Goal: Information Seeking & Learning: Stay updated

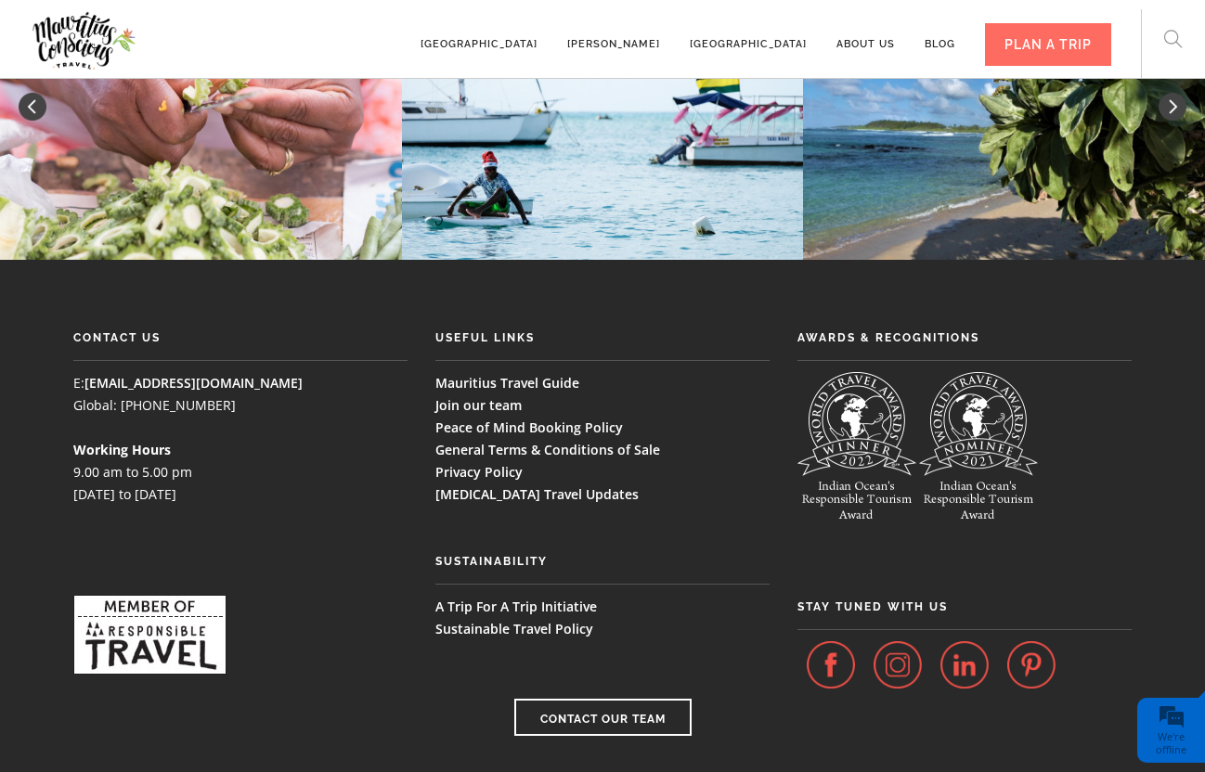
scroll to position [9886, 0]
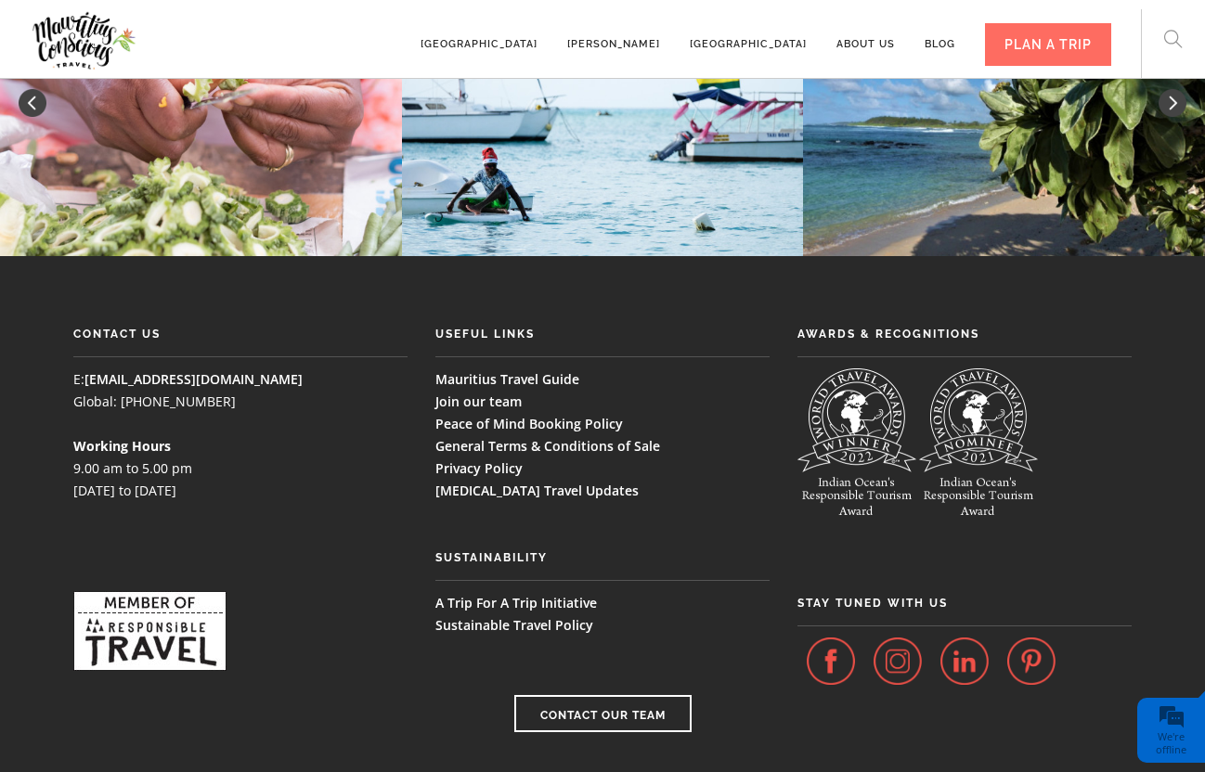
click at [570, 482] on link "[MEDICAL_DATA] Travel Updates" at bounding box center [536, 491] width 203 height 18
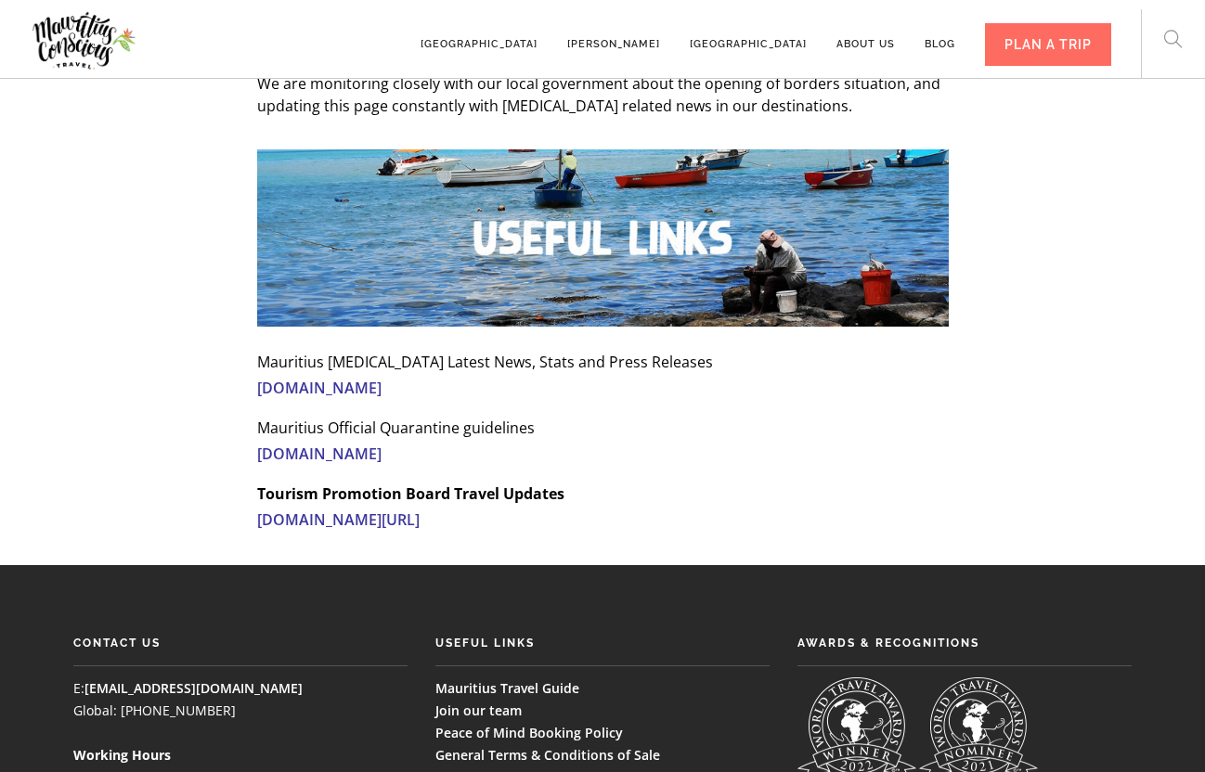
scroll to position [2709, 0]
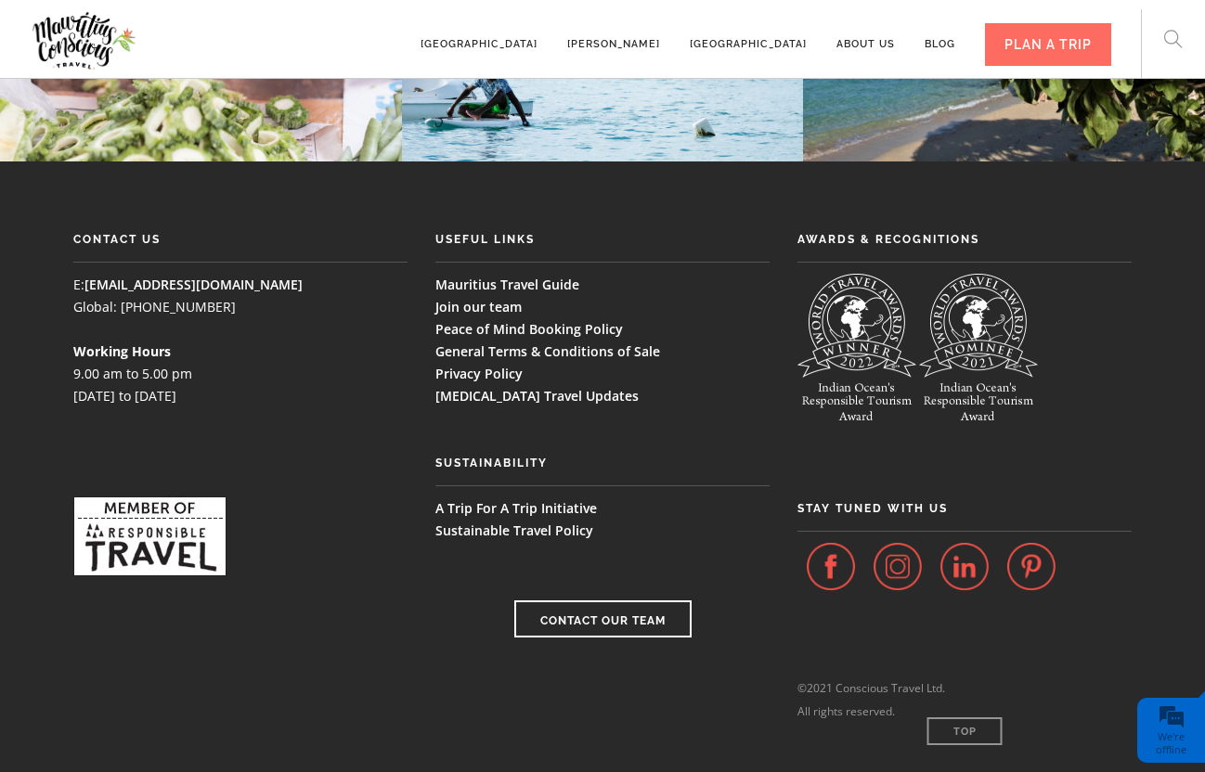
scroll to position [9989, 0]
